Goal: Complete application form

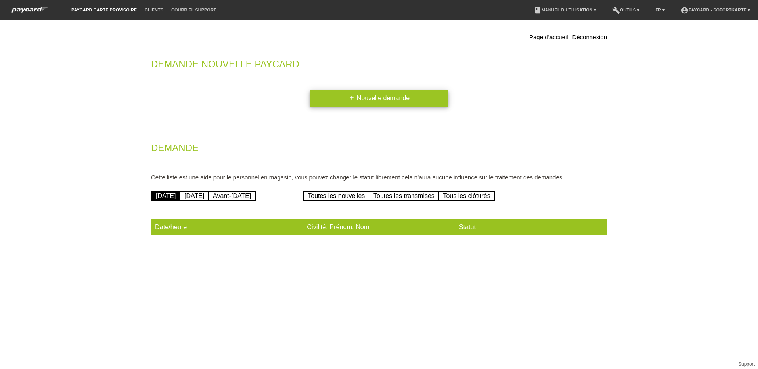
click at [388, 102] on link "add Nouvelle demande" at bounding box center [379, 98] width 139 height 17
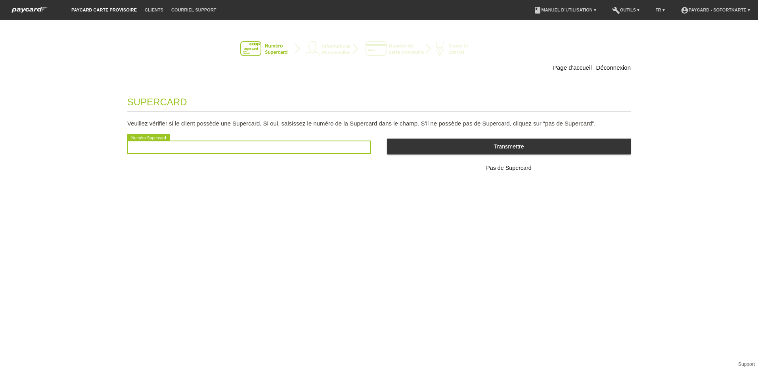
click at [222, 149] on input "text" at bounding box center [249, 147] width 244 height 13
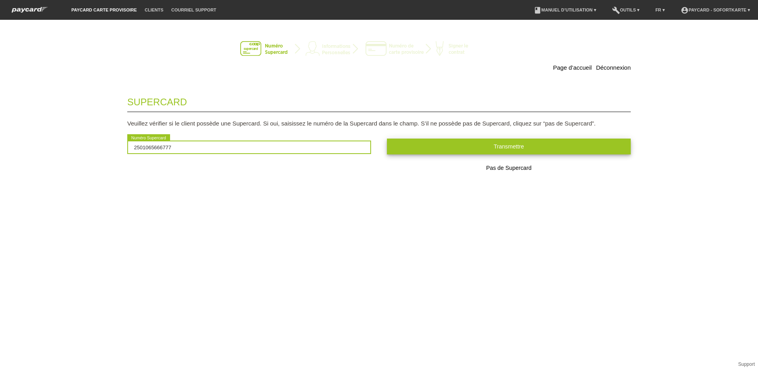
type input "2501065666777"
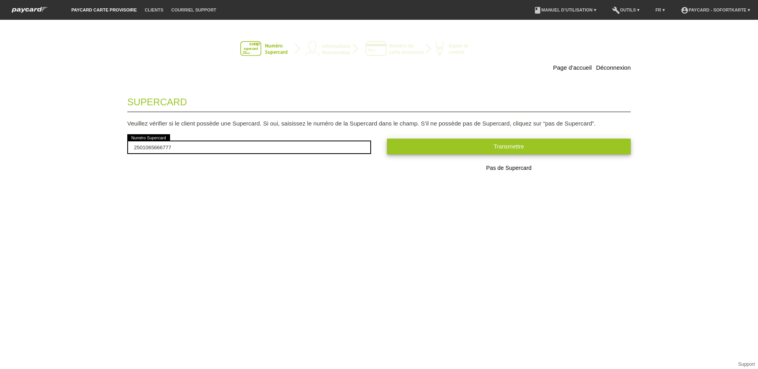
click at [432, 150] on button "Transmettre" at bounding box center [509, 146] width 244 height 15
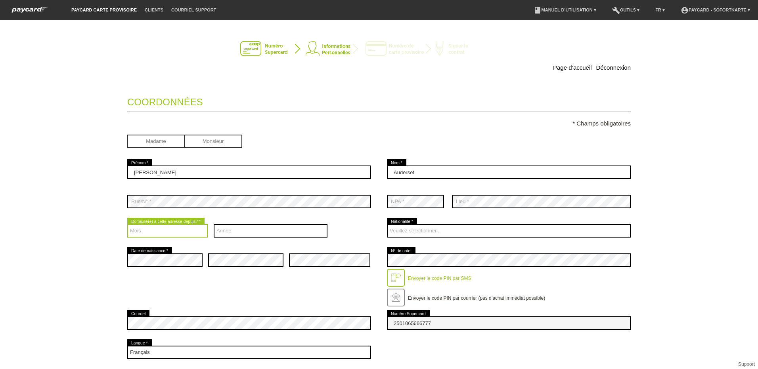
click at [167, 230] on select "Mois 01 02 03 04 05 06 07 08 09 10 11 12" at bounding box center [167, 230] width 80 height 13
select select "07"
click at [127, 224] on select "Mois 01 02 03 04 05 06 07 08 09 10 11 12" at bounding box center [167, 230] width 80 height 13
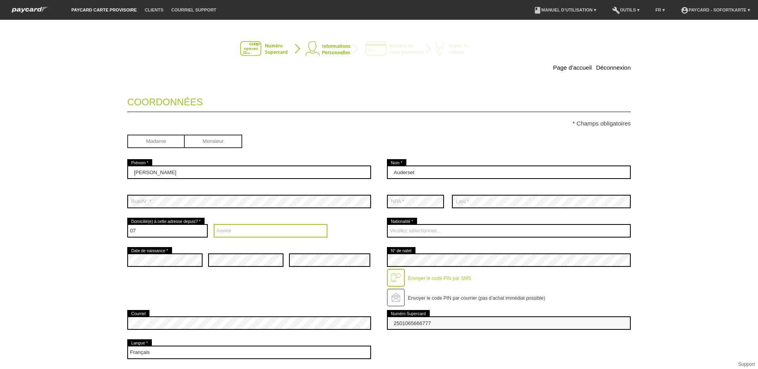
click at [224, 230] on select "Année 2025 2024 2023 2022 2021 2020 2019 2018 2017 2016" at bounding box center [271, 230] width 114 height 13
select select "2022"
click at [214, 224] on select "Année 2025 2024 2023 2022 2021 2020 2019 2018 2017 2016" at bounding box center [271, 230] width 114 height 13
click at [409, 221] on div "Veuillez sélectionner... Suisse Allemagne Autriche Liechtenstein ------------ A…" at bounding box center [509, 230] width 244 height 29
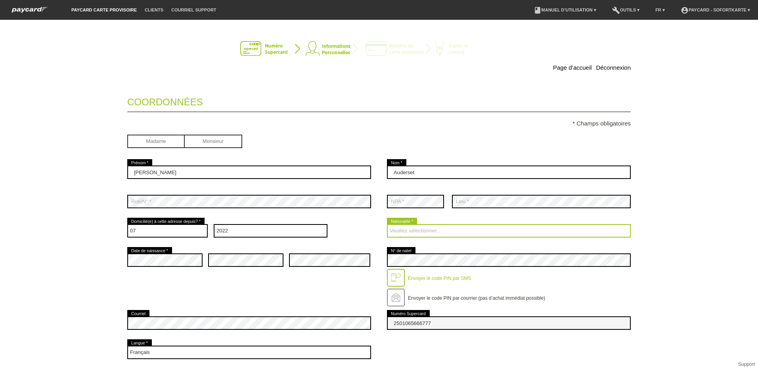
click at [409, 229] on select "Veuillez sélectionner... Suisse Allemagne Autriche Liechtenstein ------------ A…" at bounding box center [509, 230] width 244 height 13
select select "CH"
click at [387, 224] on select "Veuillez sélectionner... Suisse Allemagne Autriche Liechtenstein ------------ A…" at bounding box center [509, 230] width 244 height 13
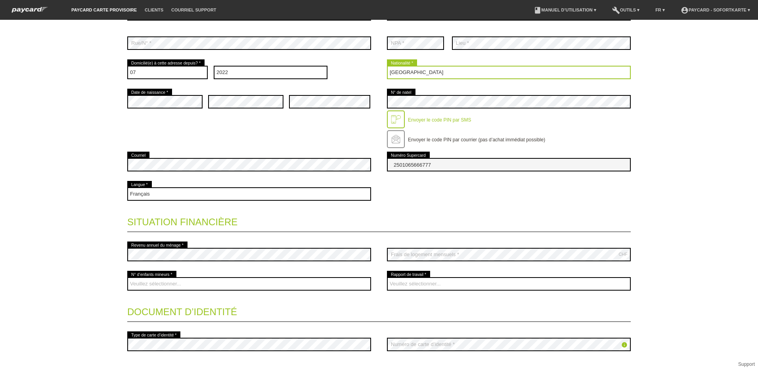
scroll to position [198, 0]
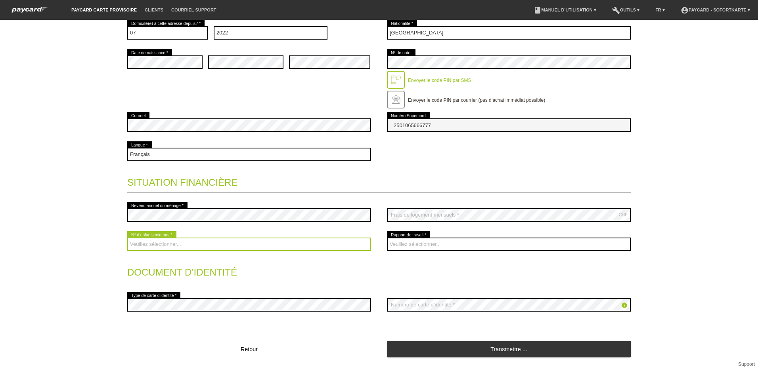
click at [158, 244] on select "Veuillez sélectionner... 0 1 2 3 4 5 6 7 8 9" at bounding box center [249, 244] width 244 height 13
select select "0"
click at [127, 238] on select "Veuillez sélectionner... 0 1 2 3 4 5 6 7 8 9" at bounding box center [249, 244] width 244 height 13
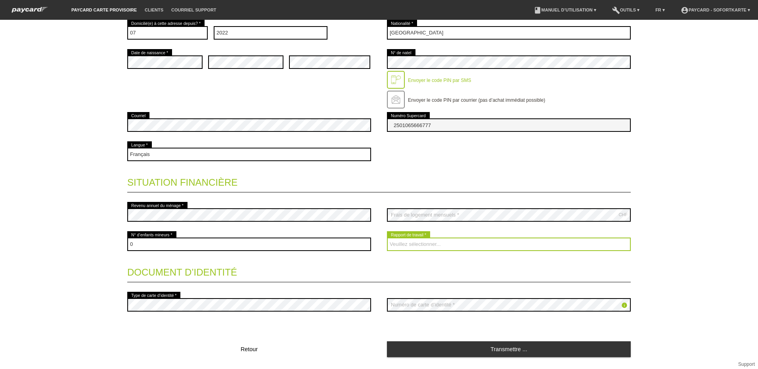
click at [416, 246] on select "Veuillez sélectionner... A durée indéterminée A durée déterminée Apprenti/étudi…" at bounding box center [509, 244] width 244 height 13
select select "UNLIMITED"
click at [387, 238] on select "Veuillez sélectionner... A durée indéterminée A durée déterminée Apprenti/étudi…" at bounding box center [509, 244] width 244 height 13
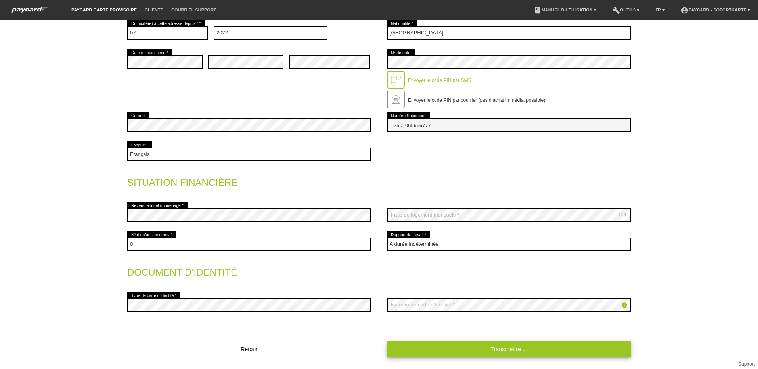
click at [506, 346] on link "Transmettre ..." at bounding box center [509, 349] width 244 height 15
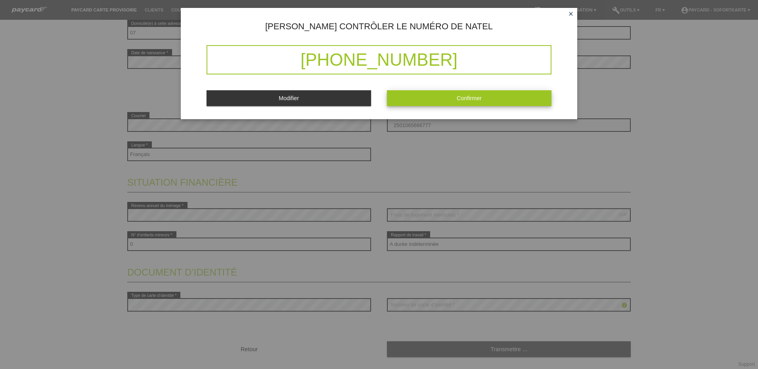
click at [426, 98] on button "Confirmer" at bounding box center [469, 97] width 164 height 15
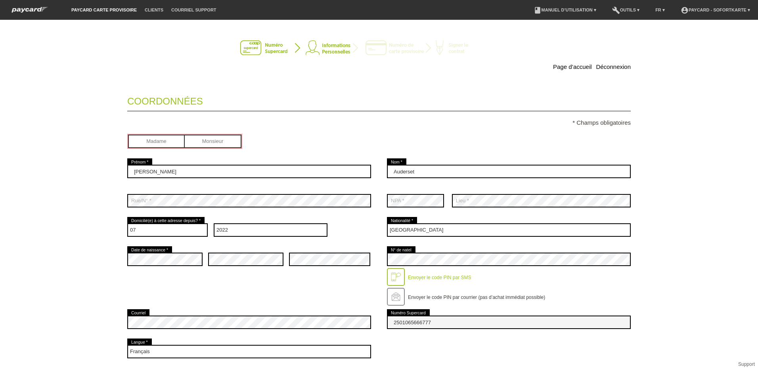
scroll to position [0, 0]
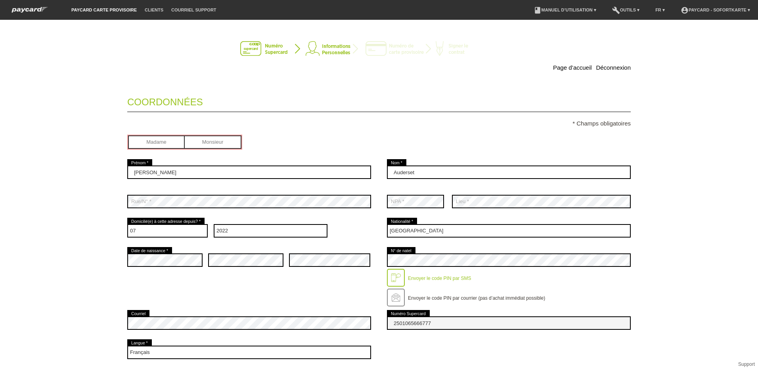
click at [178, 142] on input "radio" at bounding box center [156, 142] width 57 height 12
radio input "true"
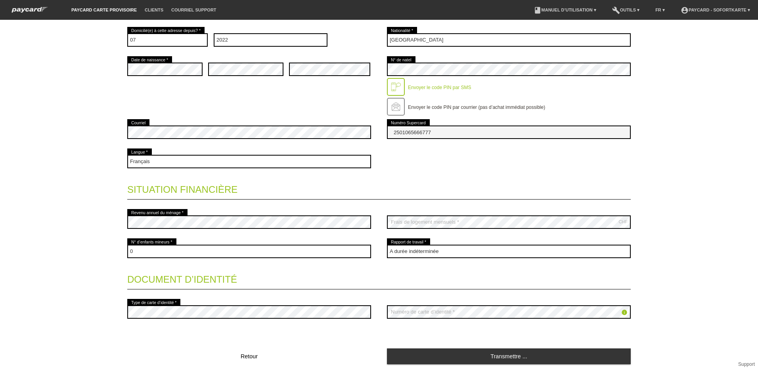
scroll to position [219, 0]
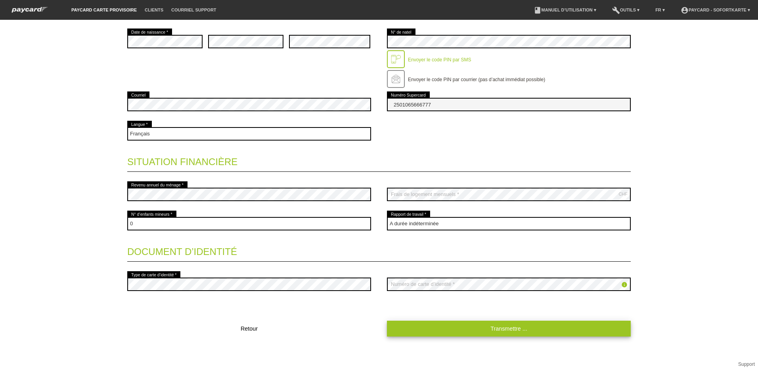
click at [495, 327] on link "Transmettre ..." at bounding box center [509, 328] width 244 height 15
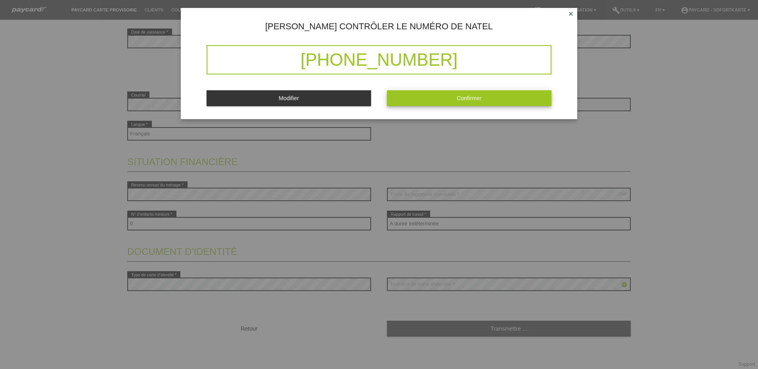
click at [460, 101] on span "Confirmer" at bounding box center [469, 98] width 25 height 6
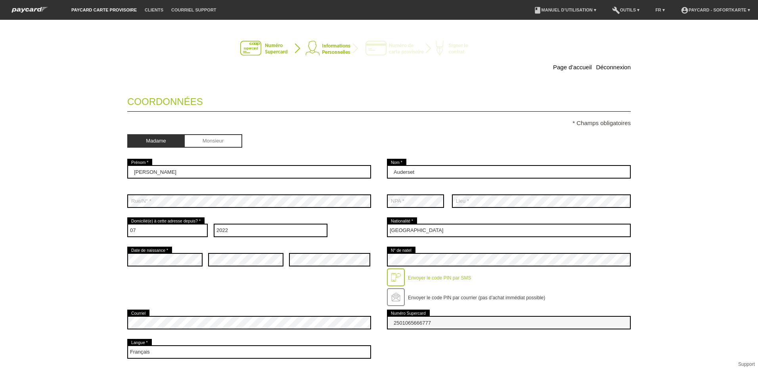
scroll to position [0, 0]
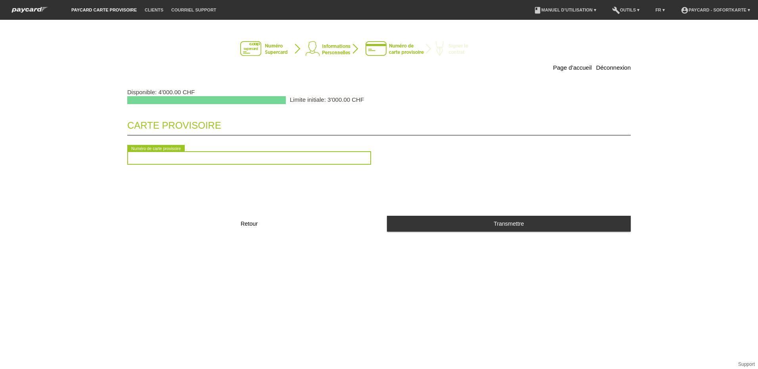
click at [251, 161] on input "text" at bounding box center [249, 157] width 244 height 13
type input "2090105833809"
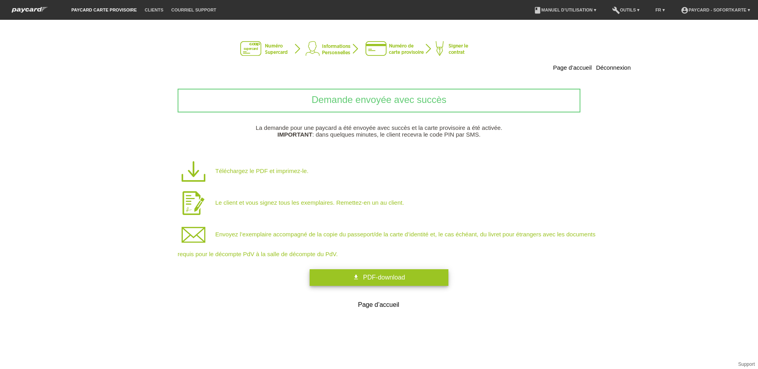
click at [365, 278] on span "PDF-download" at bounding box center [384, 277] width 42 height 7
click at [705, 9] on link "account_circle paycard - Sofortkarte ▾" at bounding box center [715, 10] width 77 height 5
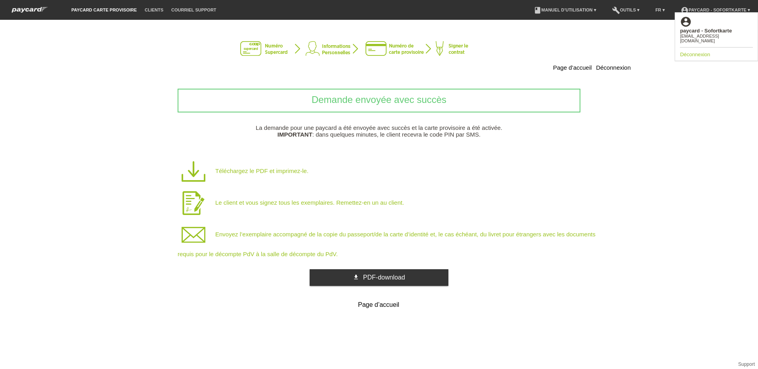
click at [694, 52] on link "Déconnexion" at bounding box center [695, 55] width 30 height 6
